Goal: Navigation & Orientation: Find specific page/section

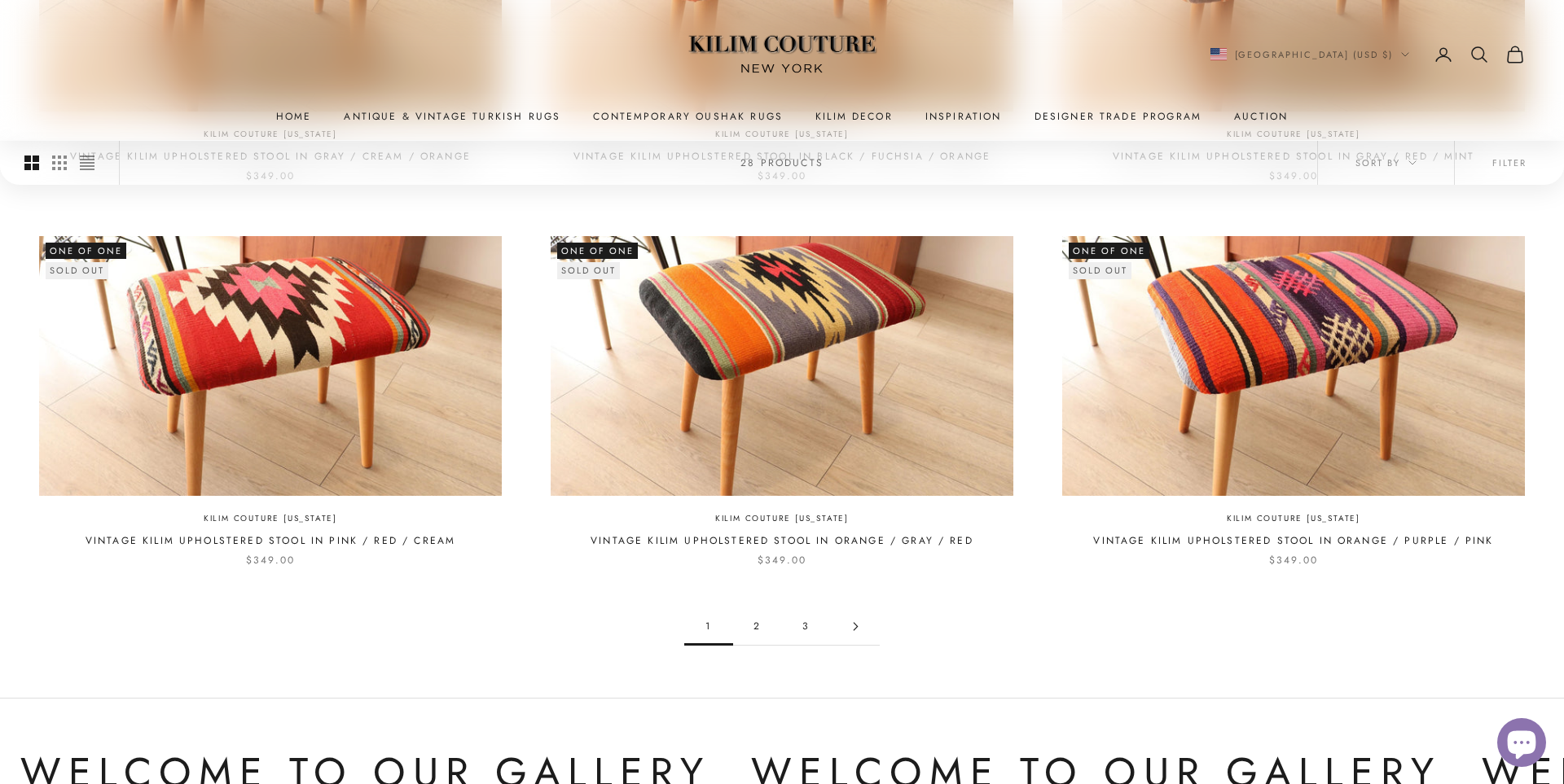
scroll to position [1484, 0]
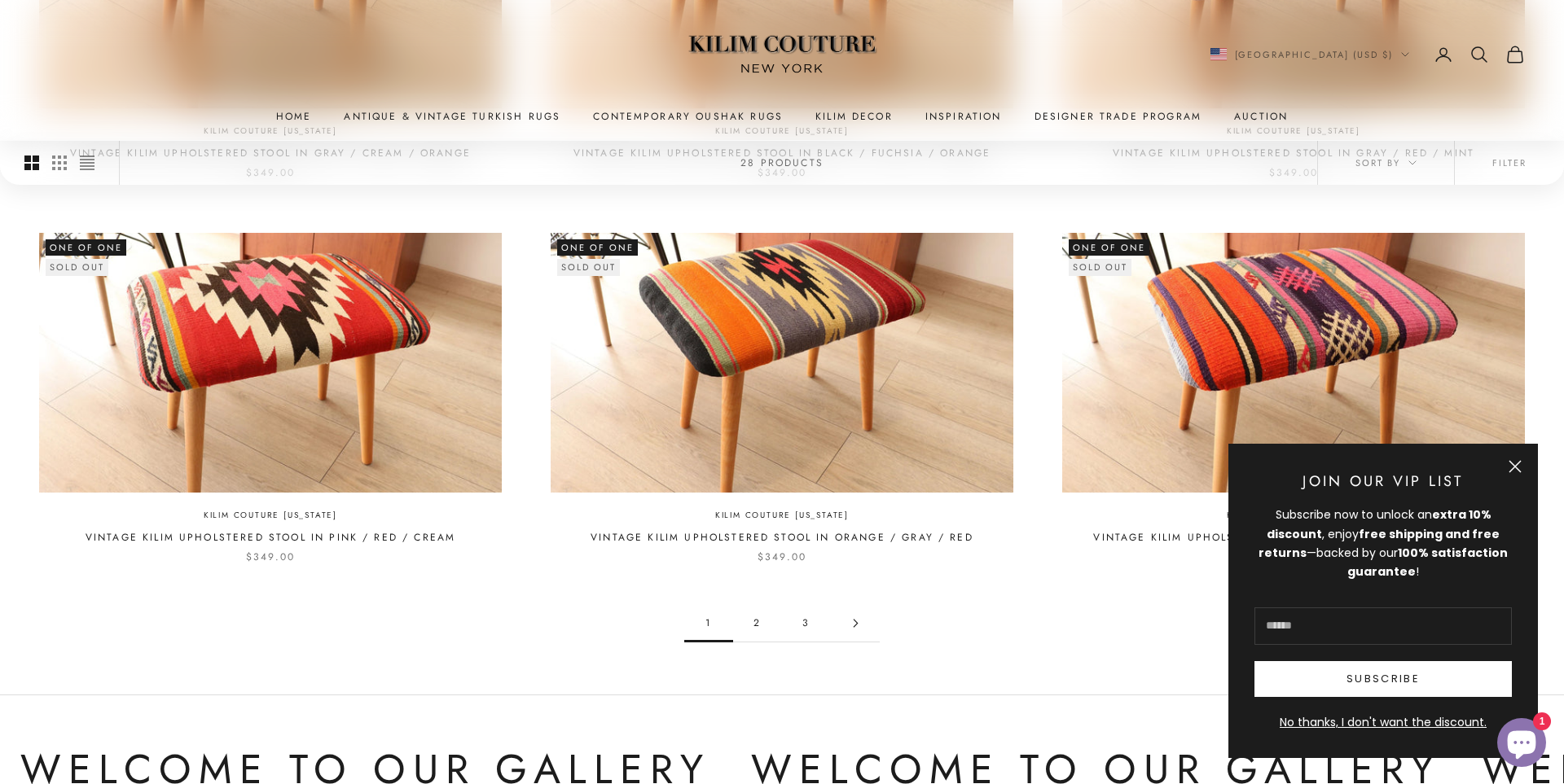
click at [757, 606] on link "2" at bounding box center [757, 623] width 49 height 37
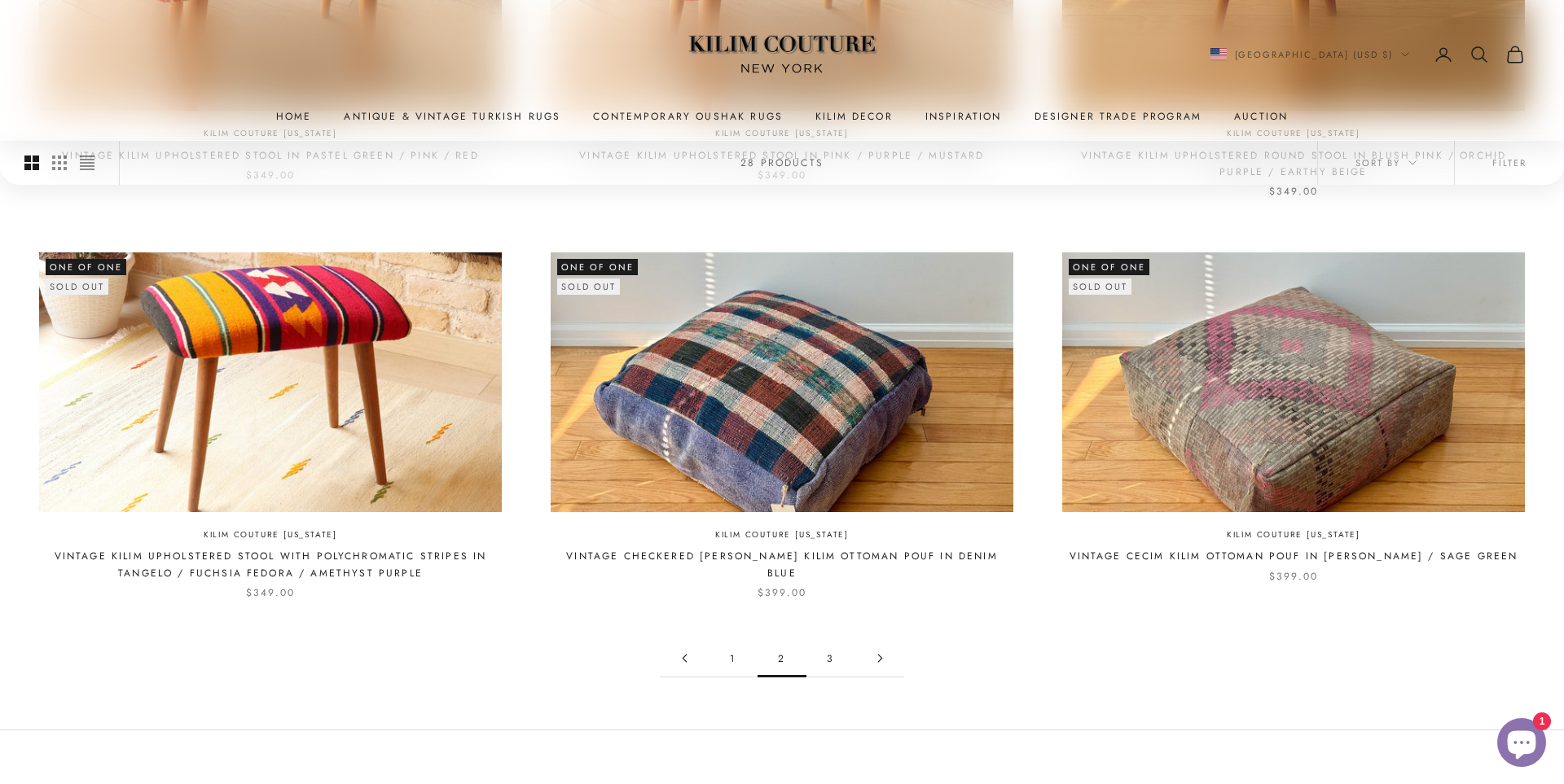
scroll to position [1482, 0]
click at [829, 640] on link "3" at bounding box center [831, 657] width 49 height 37
